Goal: Task Accomplishment & Management: Manage account settings

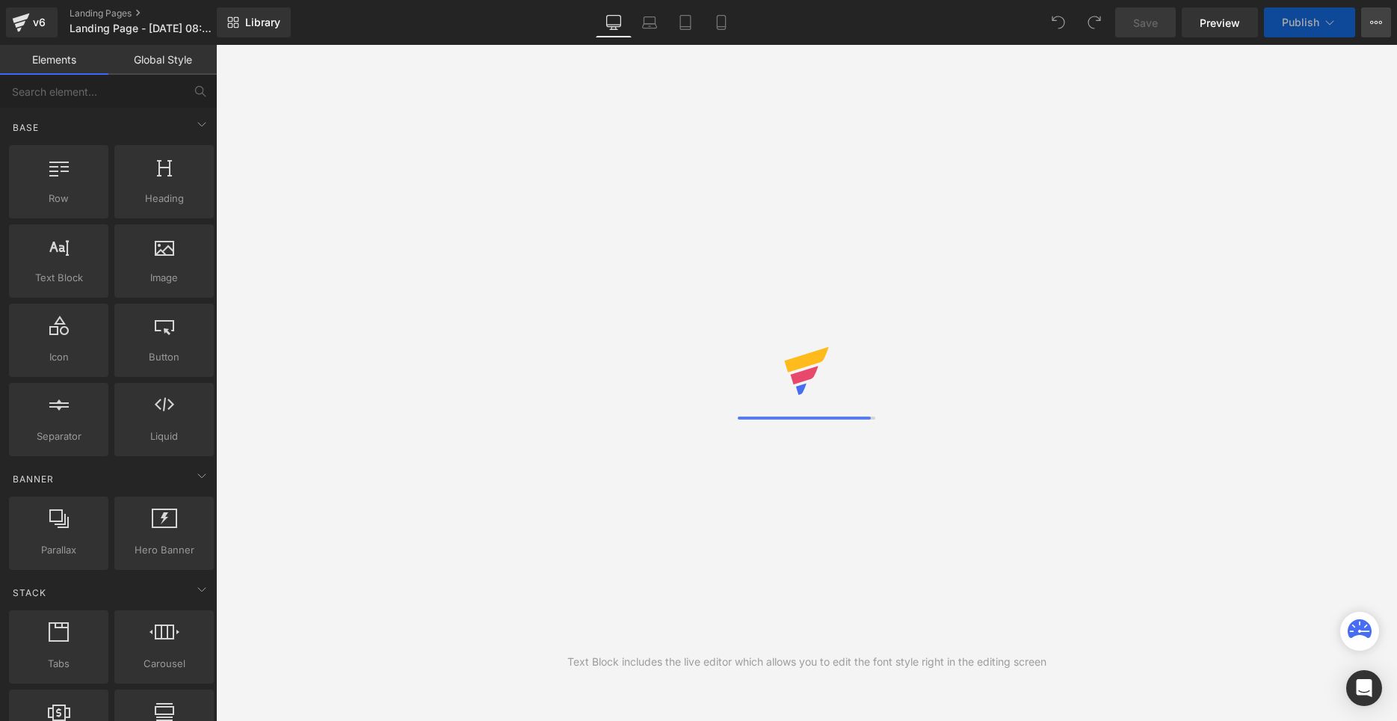
click at [1379, 27] on icon at bounding box center [1376, 22] width 12 height 12
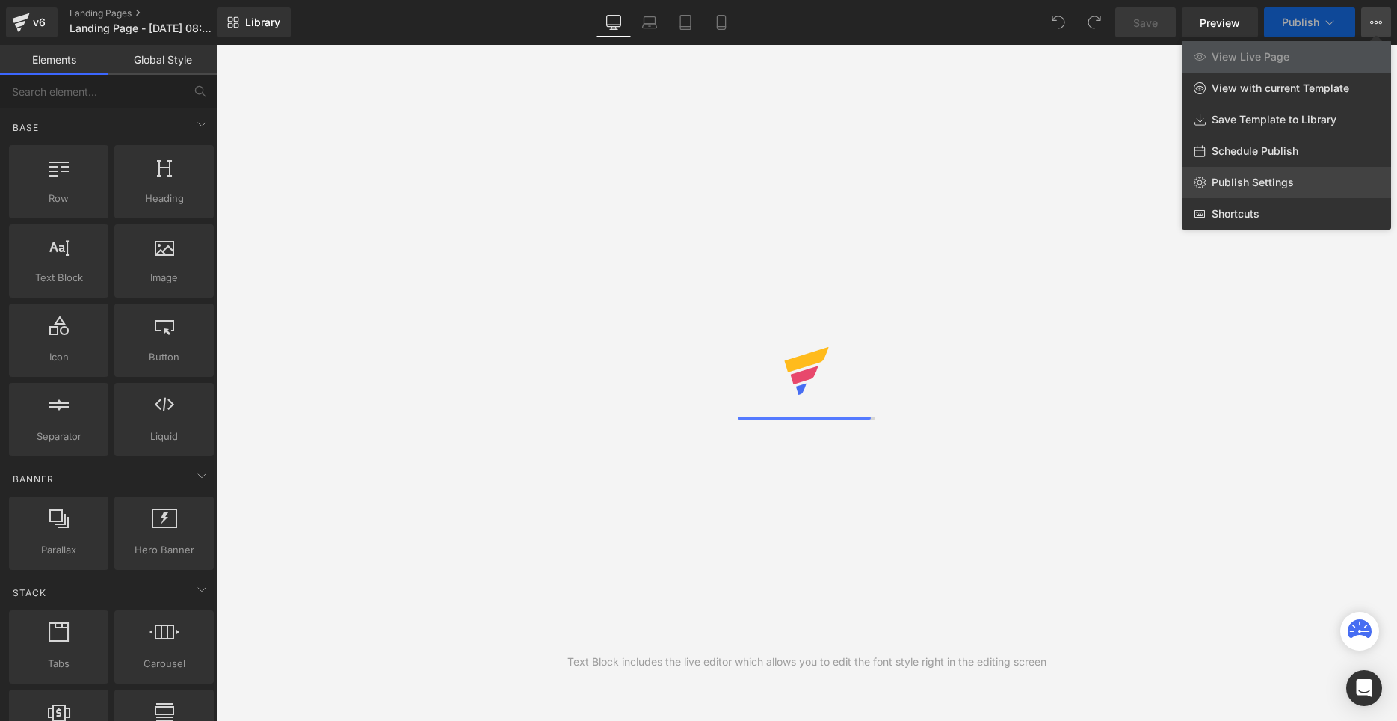
click at [1278, 176] on span "Publish Settings" at bounding box center [1253, 182] width 82 height 13
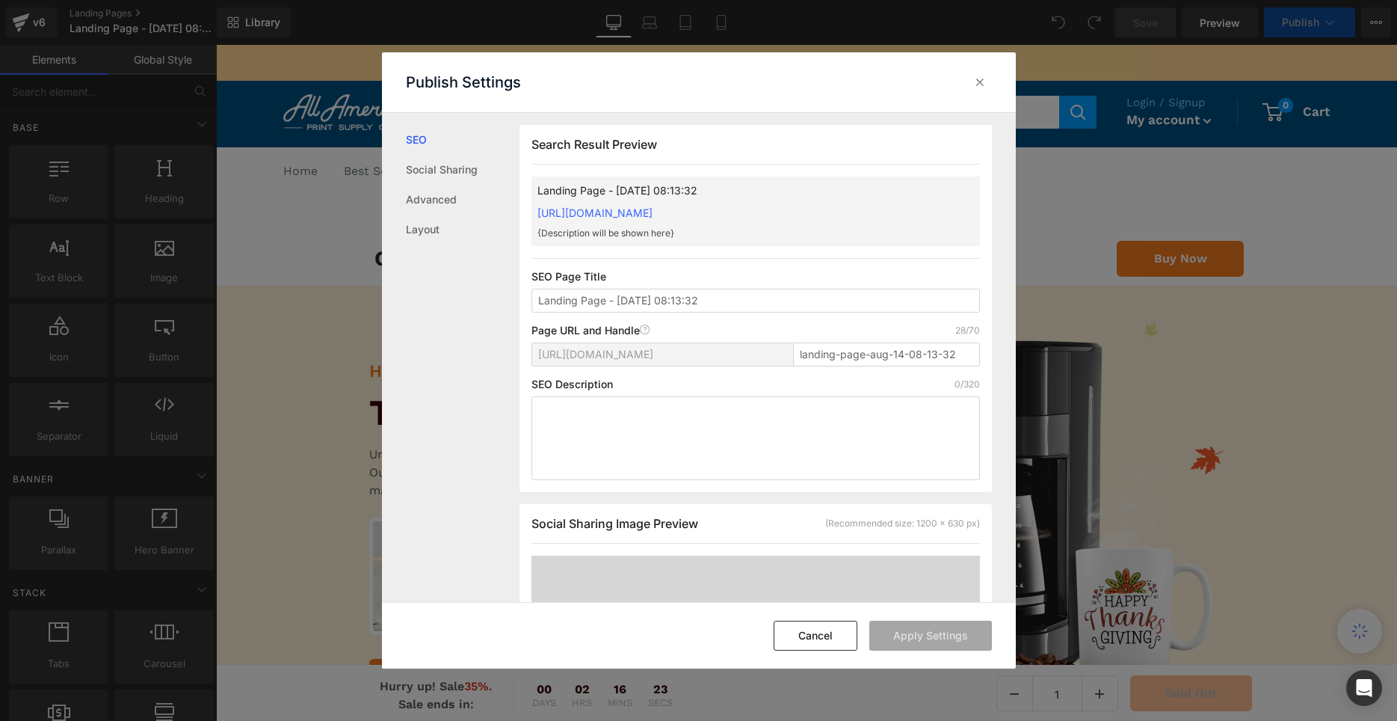
click at [821, 354] on input "landing-page-aug-14-08-13-32" at bounding box center [886, 354] width 187 height 24
type input "-"
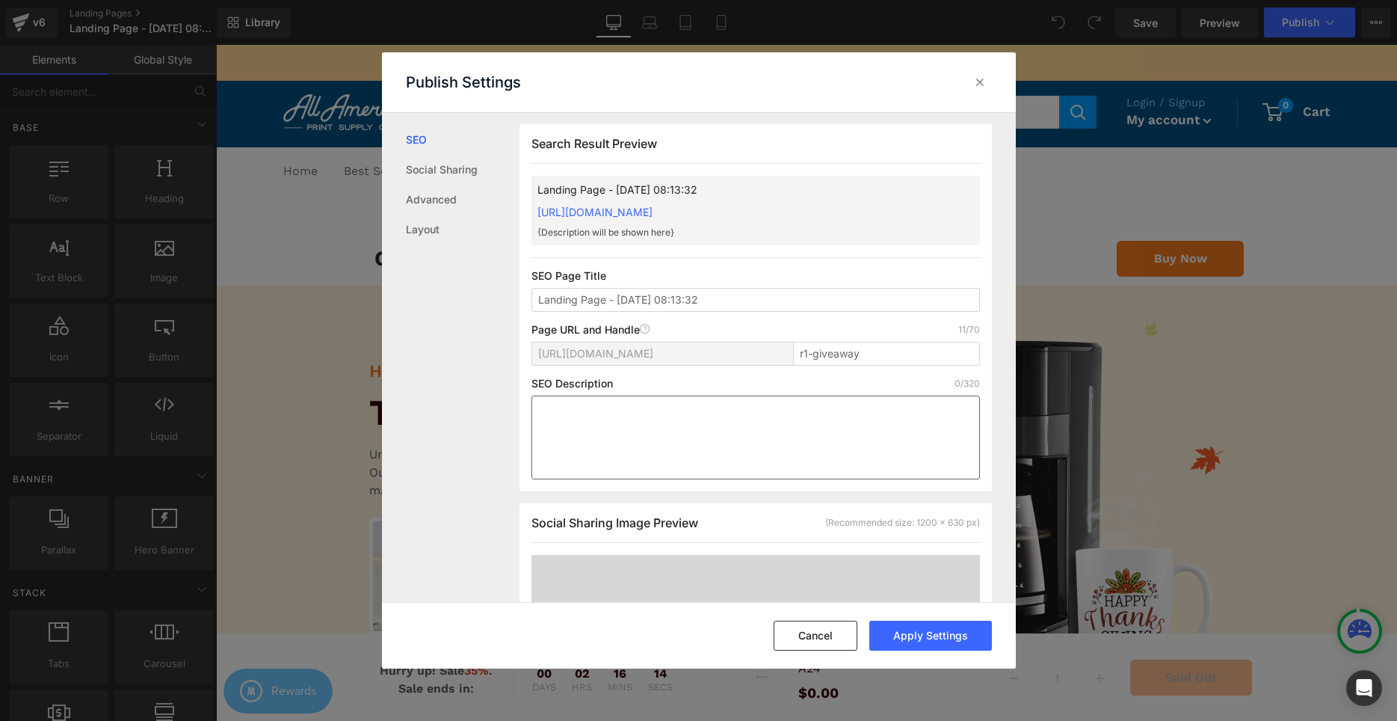
type input "r1-giveaway"
click at [840, 473] on textarea at bounding box center [756, 437] width 449 height 84
click at [753, 304] on input "Landing Page - [DATE] 08:13:32" at bounding box center [756, 300] width 449 height 24
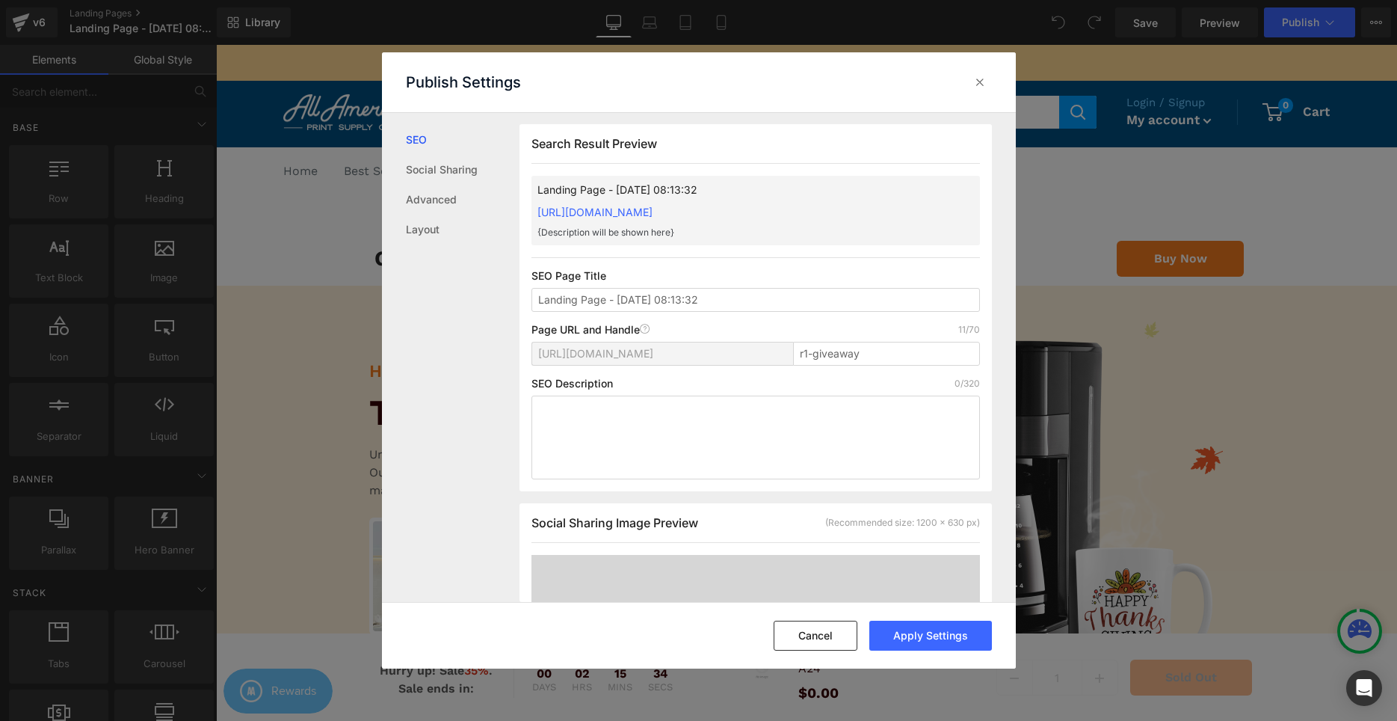
drag, startPoint x: 836, startPoint y: 218, endPoint x: 536, endPoint y: 207, distance: 300.0
click at [536, 207] on div "Landing Page - [DATE] 08:13:32 [URL][DOMAIN_NAME] {Description will be shown he…" at bounding box center [756, 211] width 449 height 70
copy link "[URL][DOMAIN_NAME]"
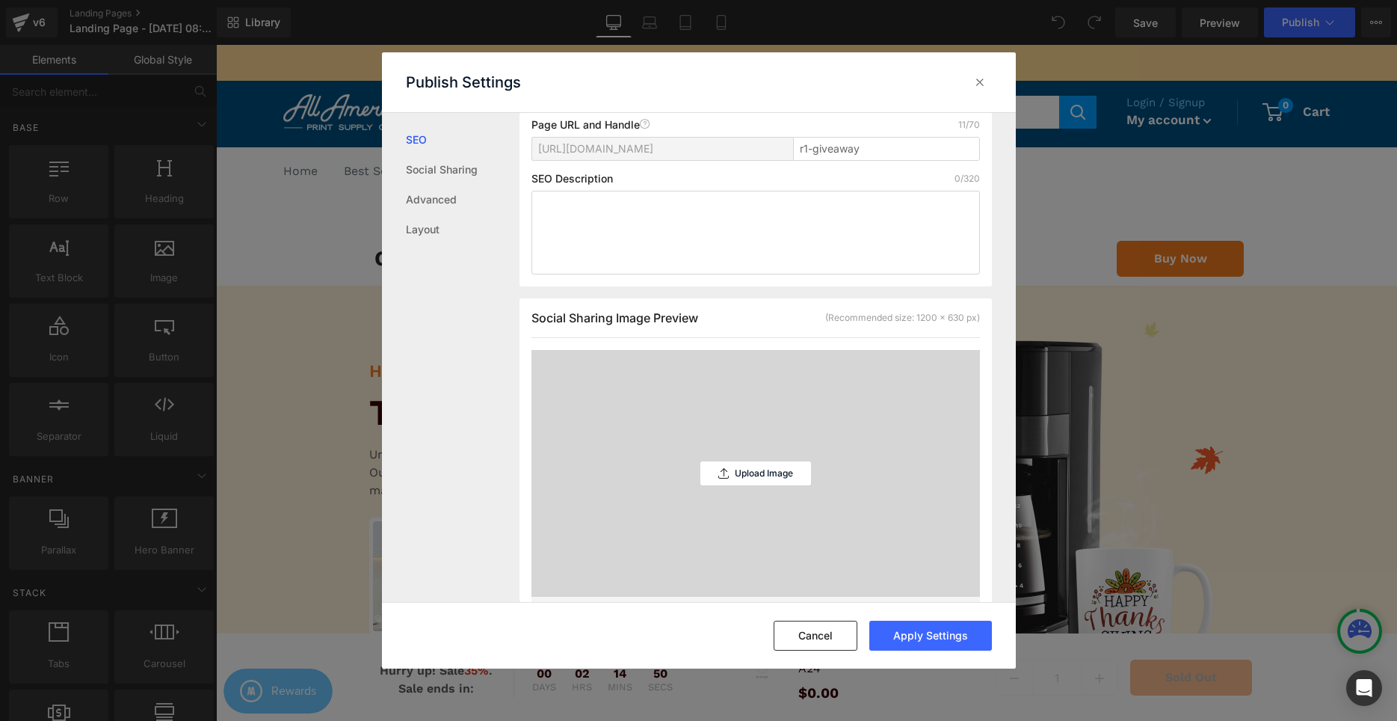
scroll to position [53, 0]
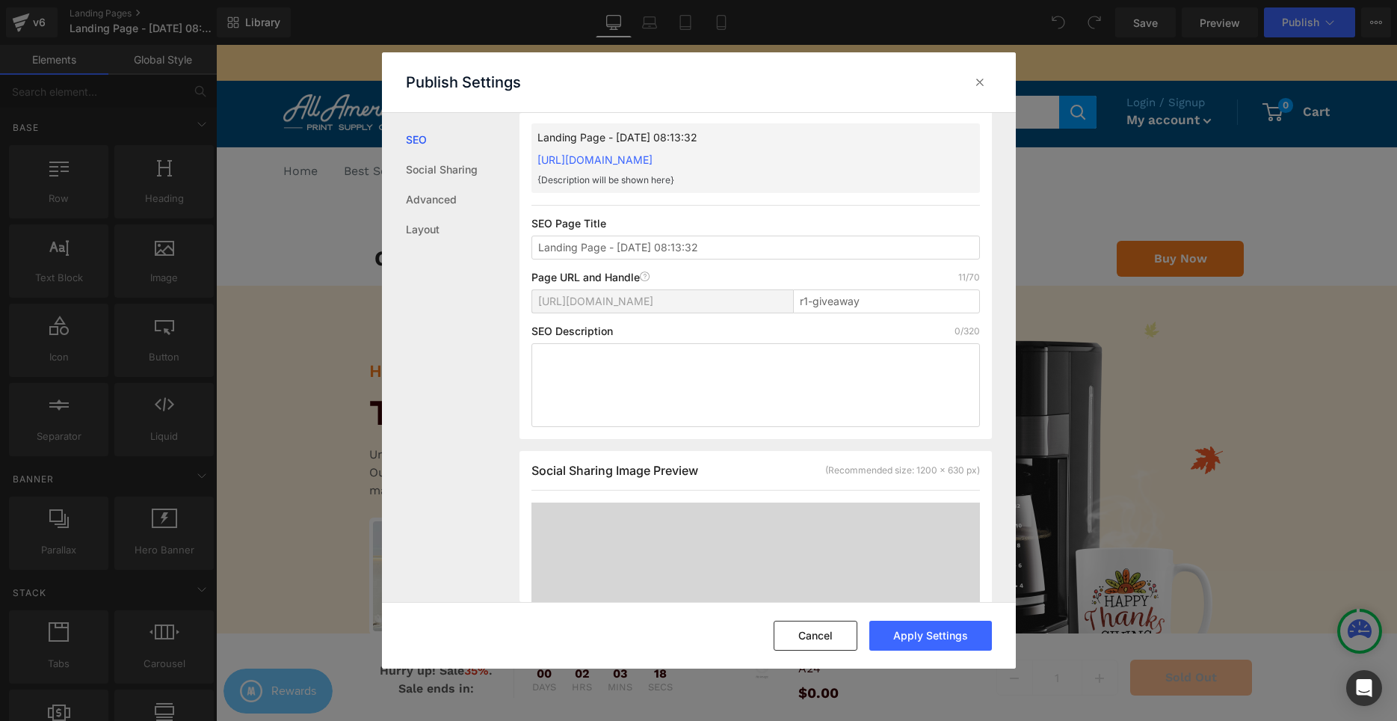
click at [843, 127] on div "Landing Page - [DATE] 08:13:32 [URL][DOMAIN_NAME] {Description will be shown he…" at bounding box center [756, 158] width 449 height 70
click at [878, 146] on div "Landing Page - [DATE] 08:13:32 [URL][DOMAIN_NAME] {Description will be shown he…" at bounding box center [756, 158] width 449 height 70
click at [948, 622] on button "Apply Settings" at bounding box center [930, 636] width 123 height 30
click at [977, 82] on icon at bounding box center [980, 82] width 15 height 15
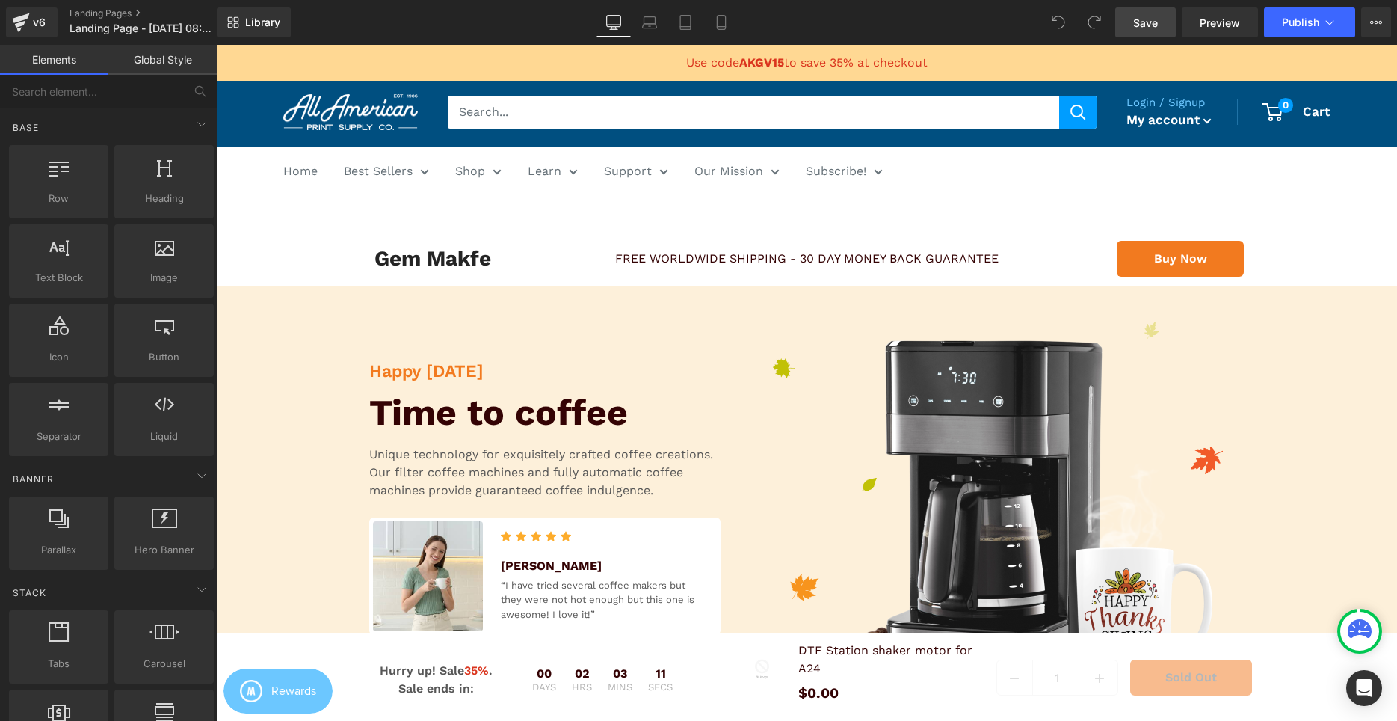
click at [1130, 21] on link "Save" at bounding box center [1145, 22] width 61 height 30
